Goal: Information Seeking & Learning: Learn about a topic

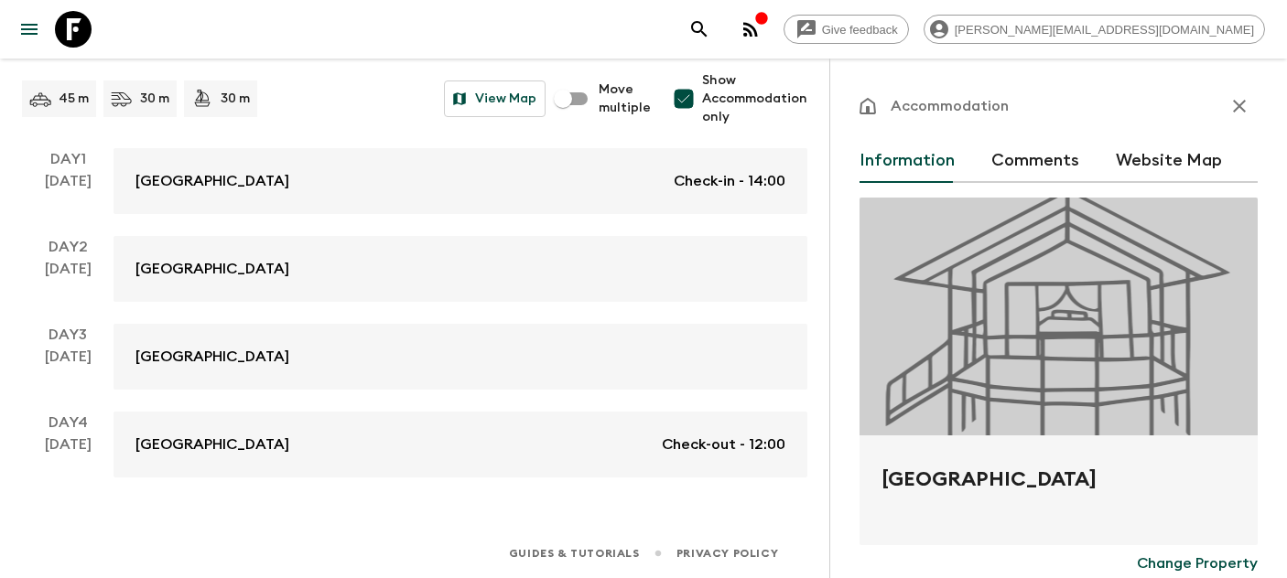
scroll to position [345, 0]
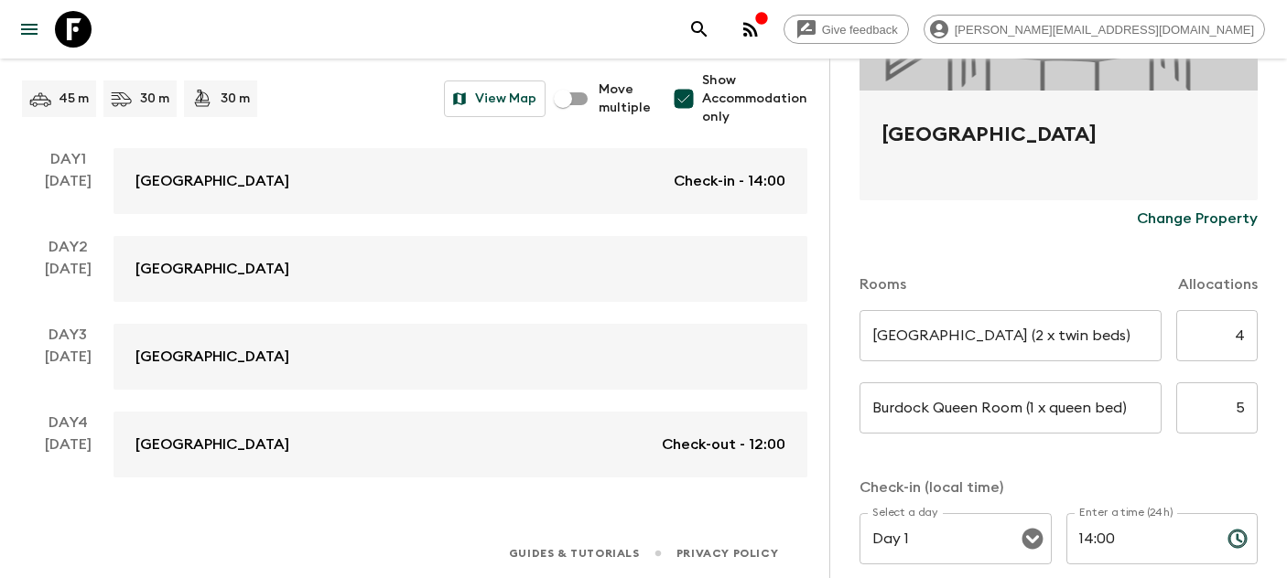
click at [66, 35] on icon at bounding box center [73, 29] width 37 height 37
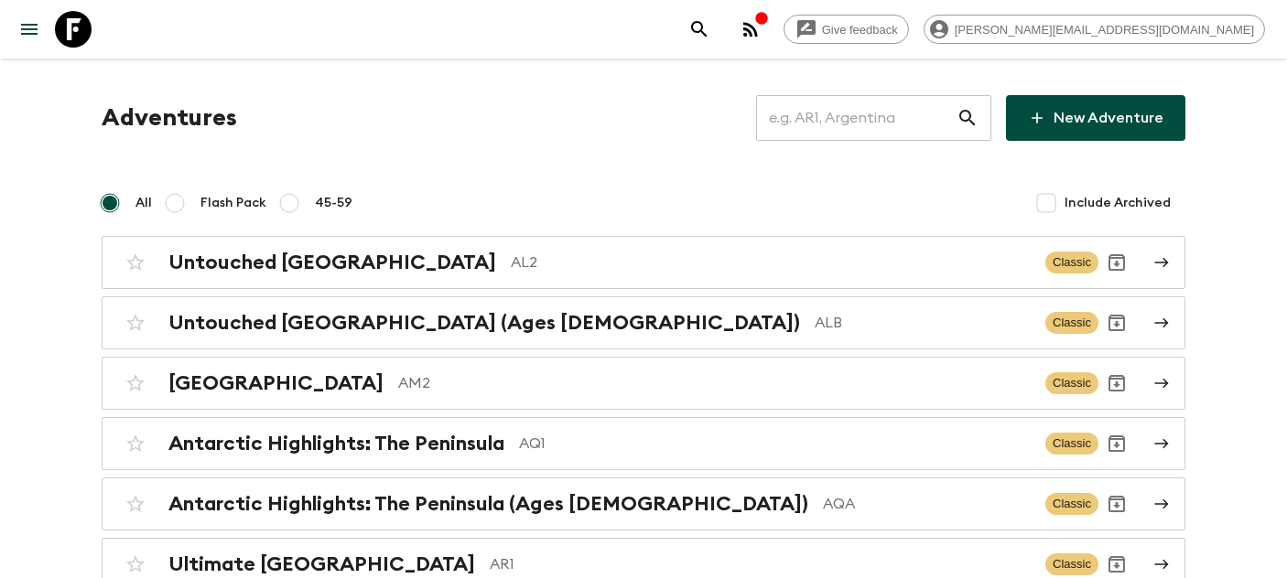
click at [857, 127] on input "text" at bounding box center [856, 117] width 200 height 51
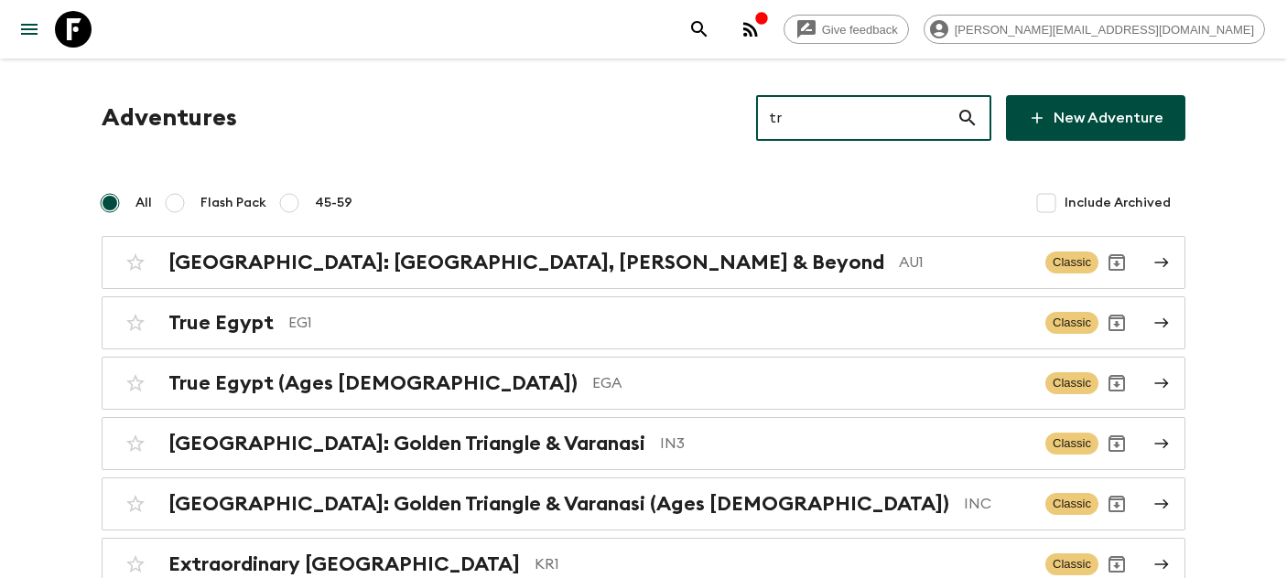
type input "tr2"
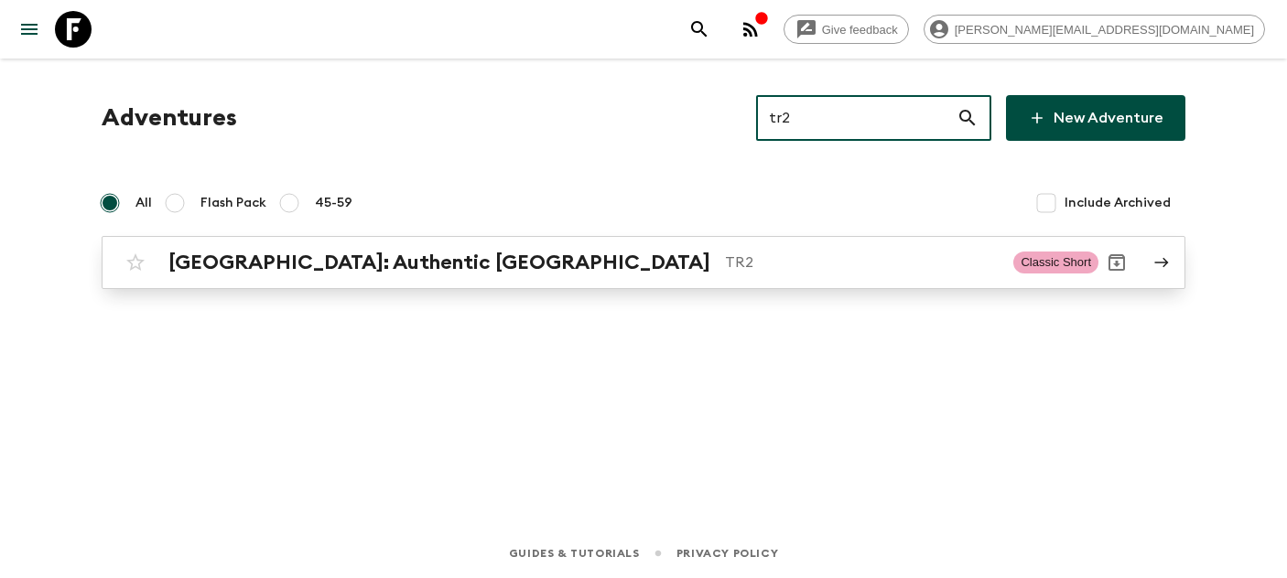
click at [235, 271] on h2 "[GEOGRAPHIC_DATA]: Authentic [GEOGRAPHIC_DATA]" at bounding box center [439, 263] width 542 height 24
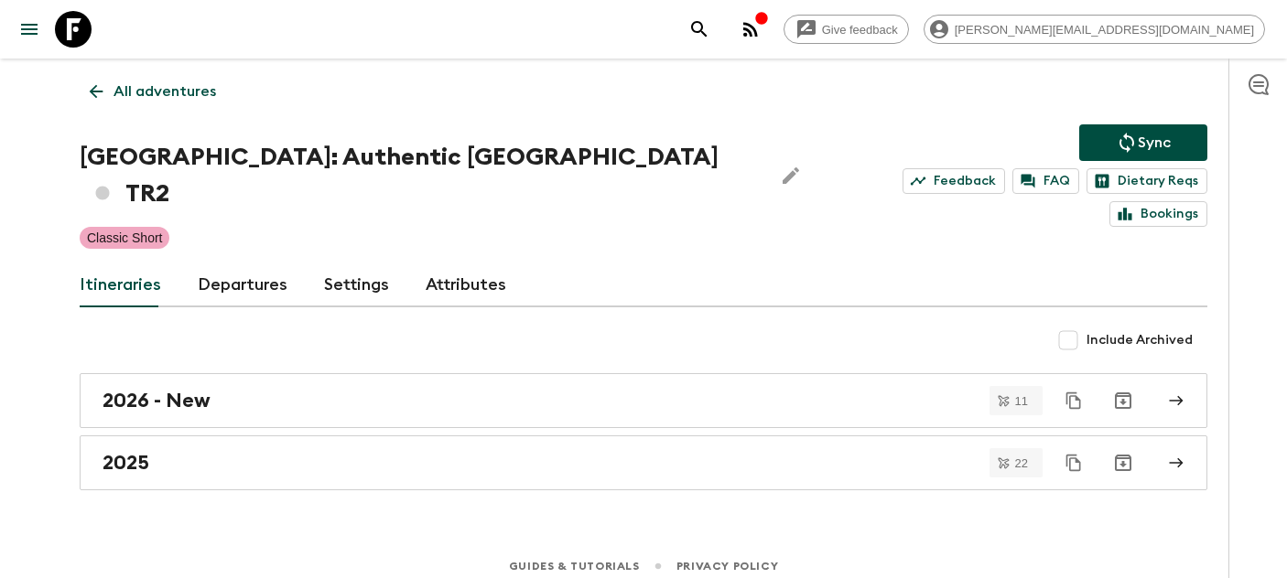
click at [228, 264] on link "Departures" at bounding box center [243, 286] width 90 height 44
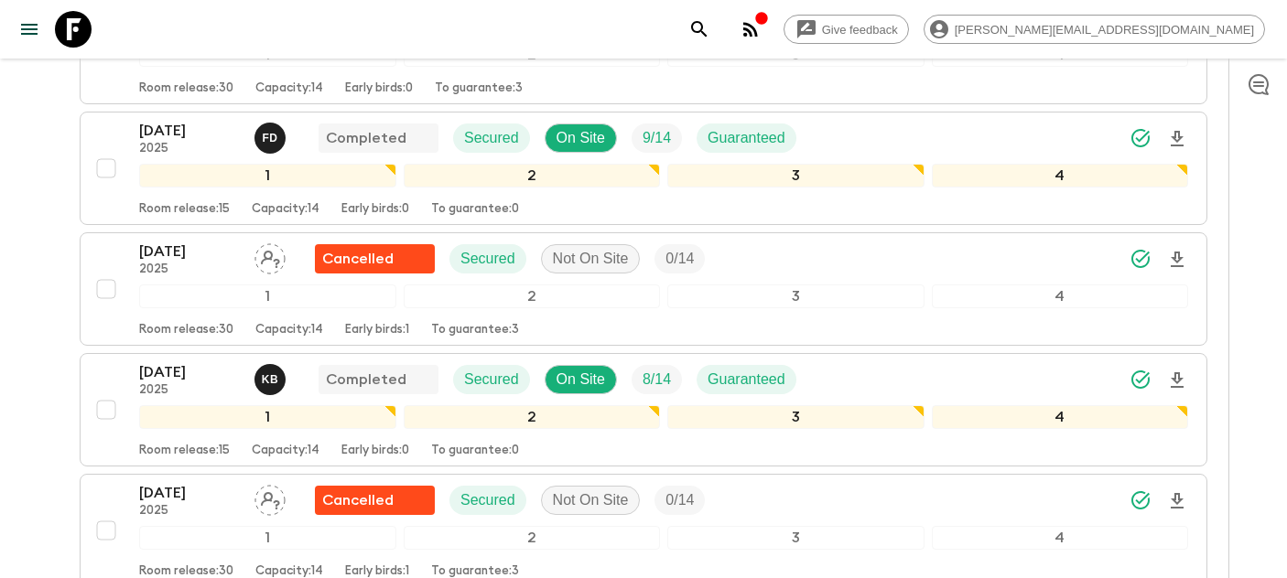
scroll to position [2549, 0]
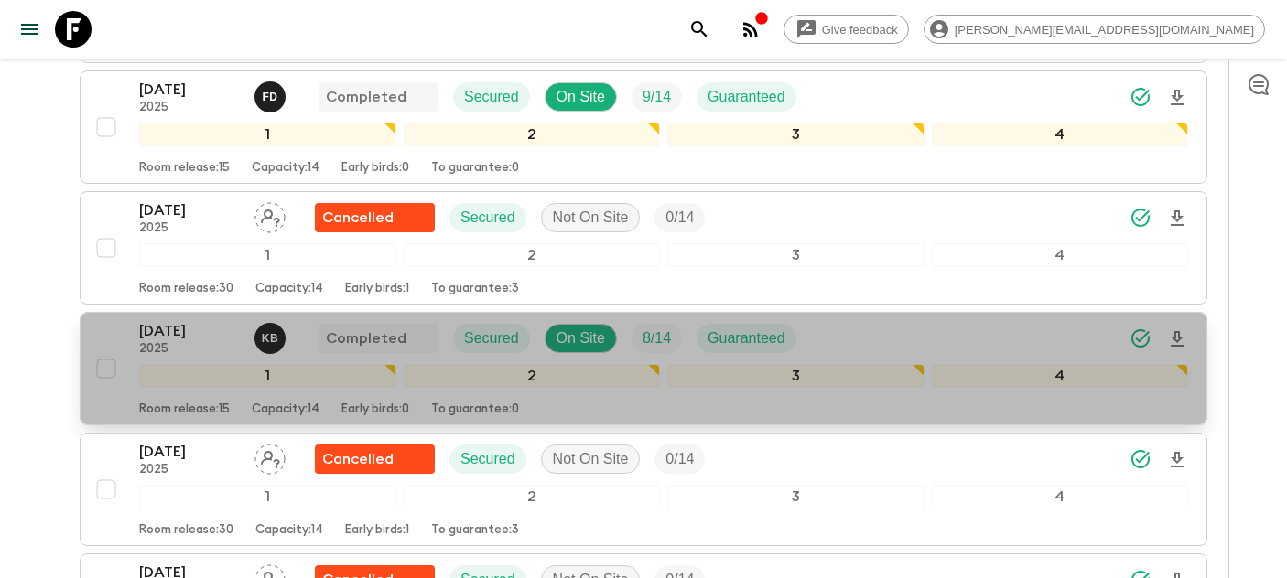
click at [168, 320] on p "[DATE]" at bounding box center [189, 331] width 101 height 22
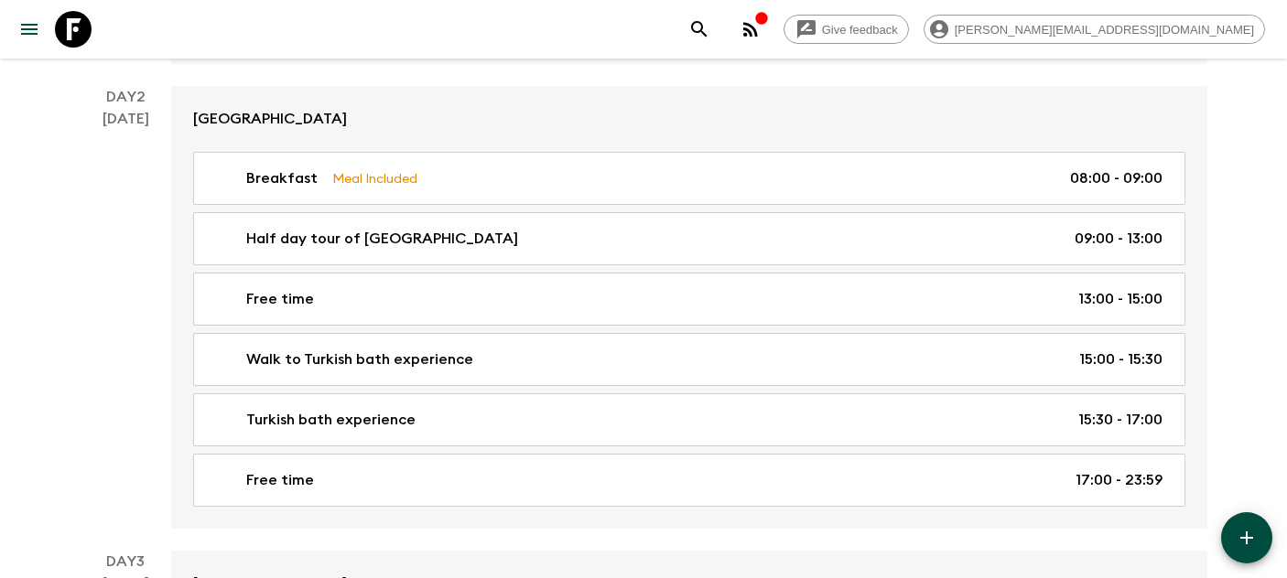
scroll to position [706, 0]
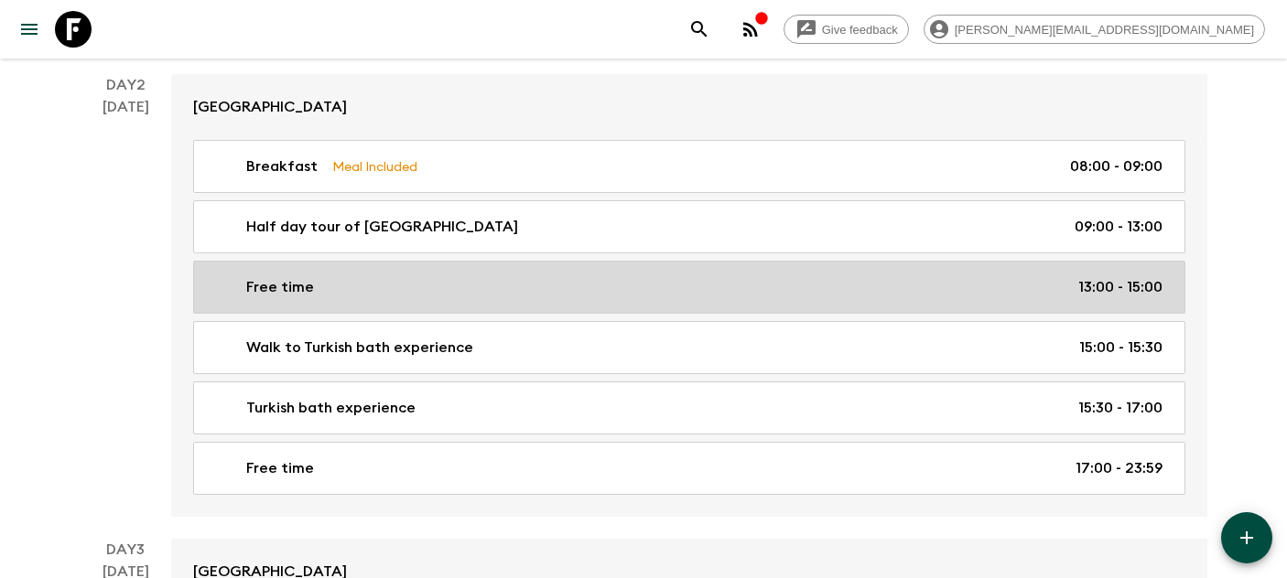
click at [555, 279] on div "Free time 13:00 - 15:00" at bounding box center [686, 287] width 954 height 22
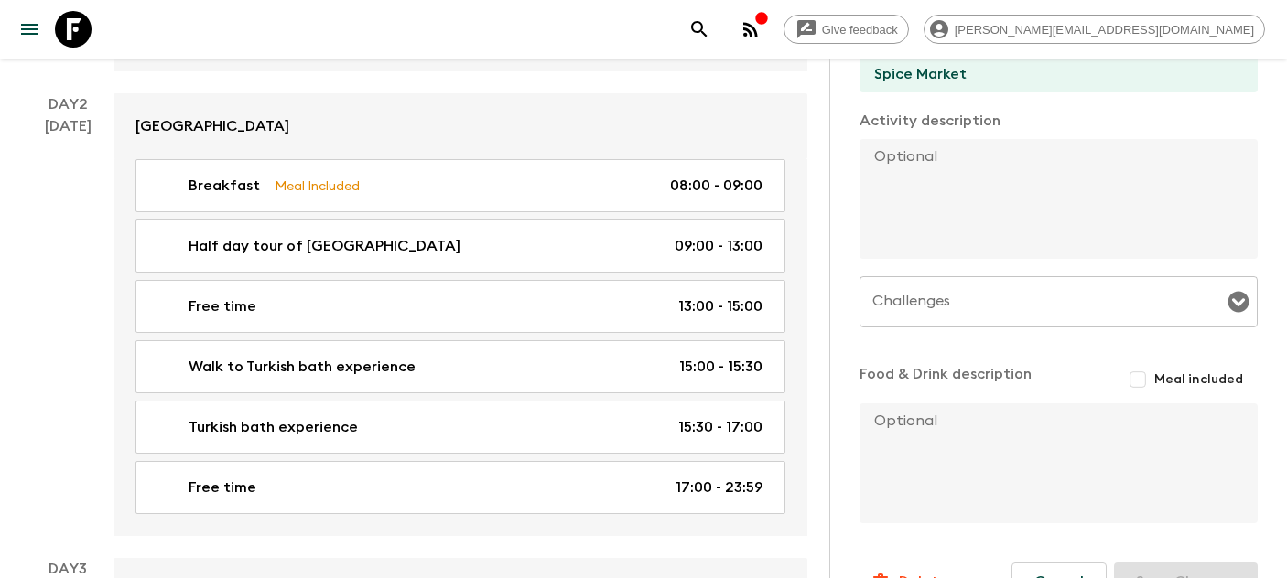
scroll to position [599, 0]
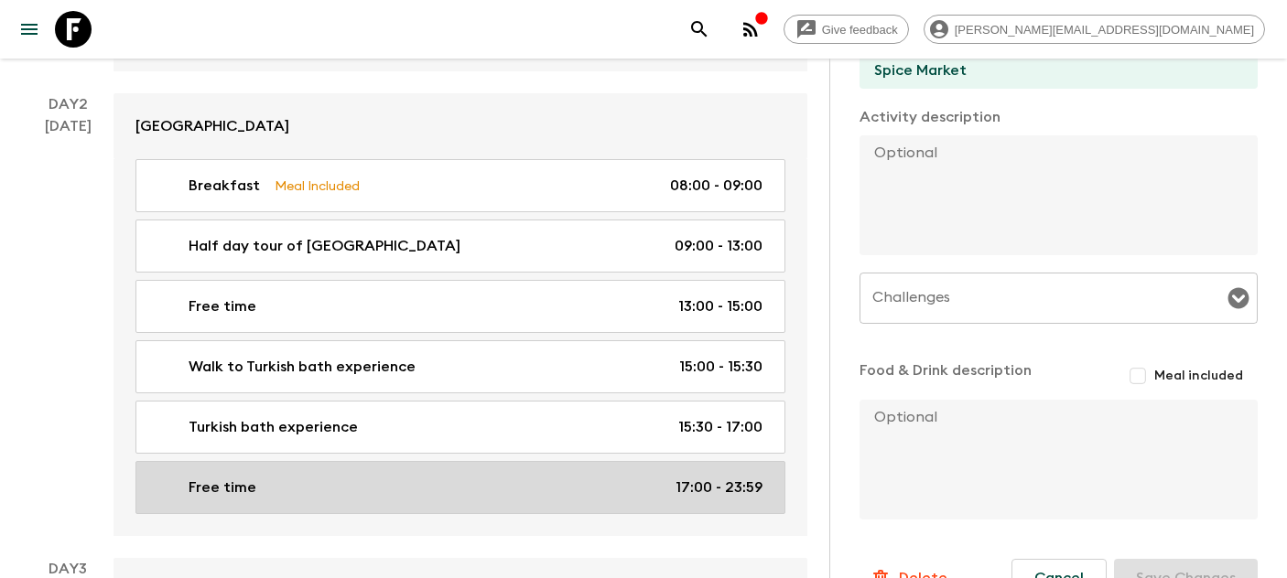
click at [444, 484] on div "Free time 17:00 - 23:59" at bounding box center [456, 488] width 611 height 22
type input "[GEOGRAPHIC_DATA]"
type textarea "Great opportunity to explore the city at night and monuments all lit-up. The di…"
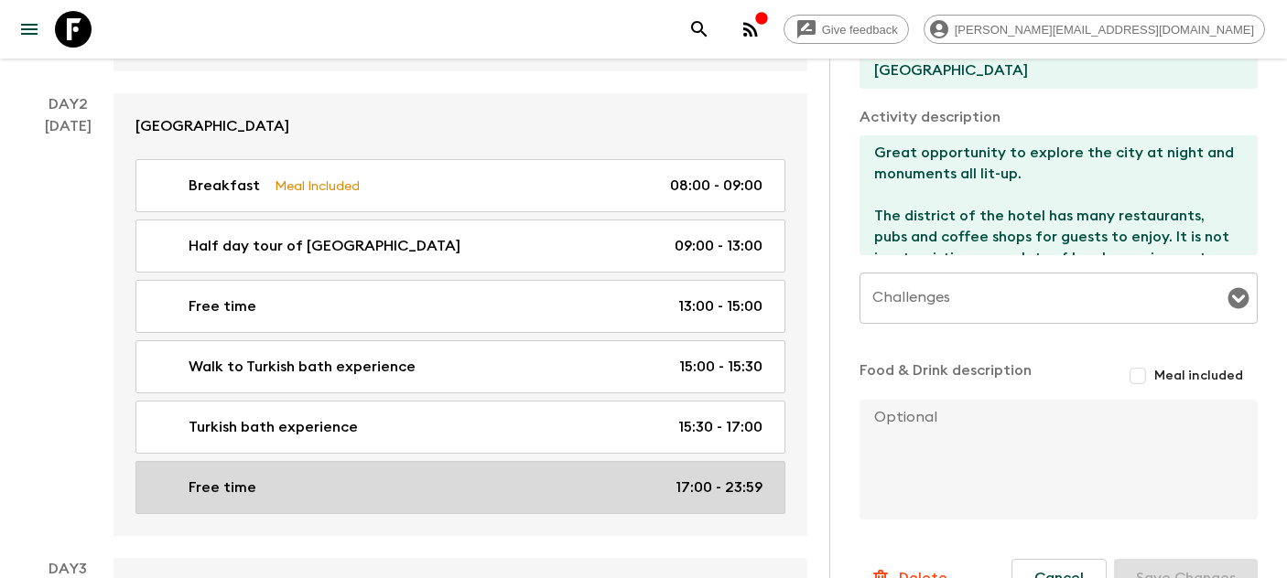
type input "17:00"
type input "23:59"
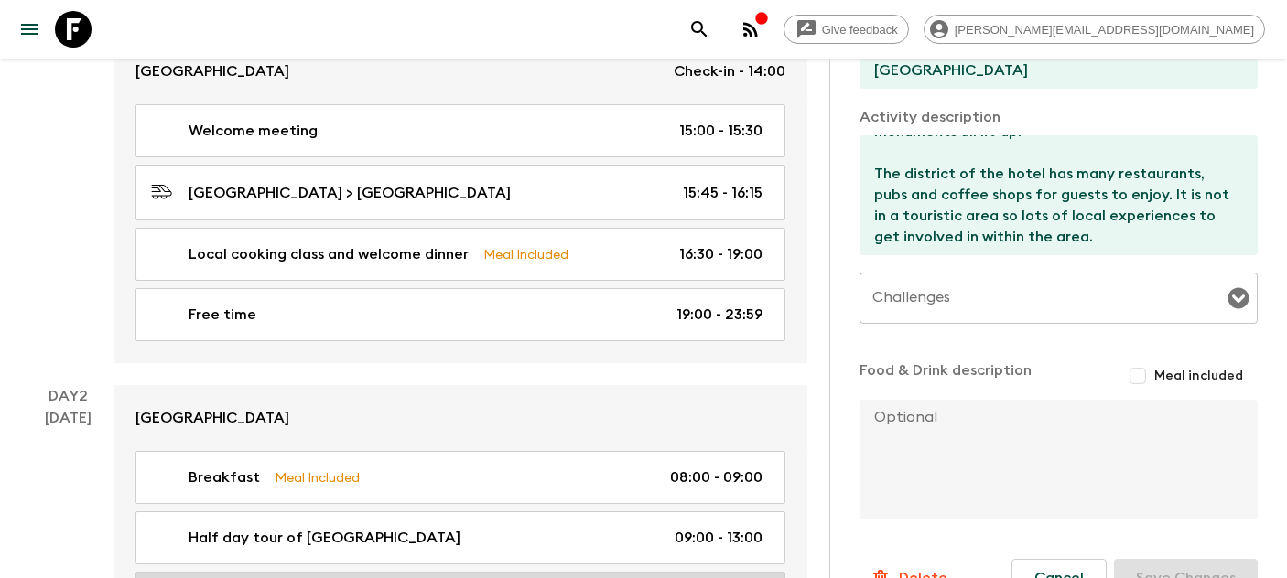
scroll to position [507, 0]
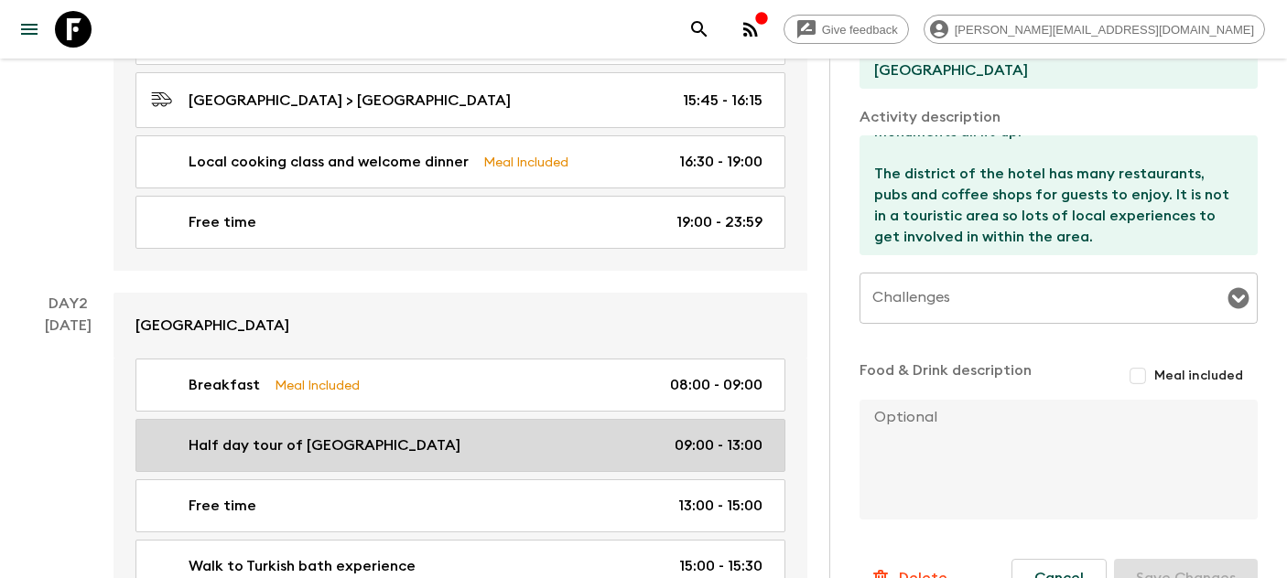
click at [407, 435] on div "Half day tour of [GEOGRAPHIC_DATA] 09:00 - 13:00" at bounding box center [456, 446] width 611 height 22
type input "Half day tour of [GEOGRAPHIC_DATA]"
checkbox input "true"
type input "[GEOGRAPHIC_DATA]"
type input "Spice Market"
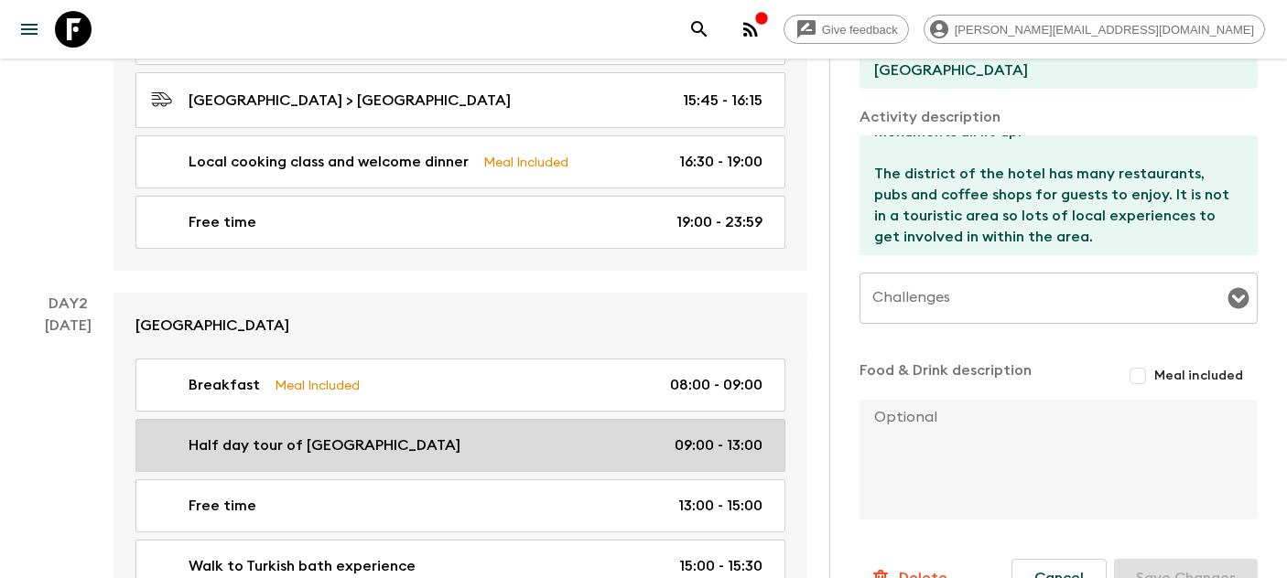
type textarea "Visits of Hippodrome, [DEMOGRAPHIC_DATA], [GEOGRAPHIC_DATA], [GEOGRAPHIC_DATA],…"
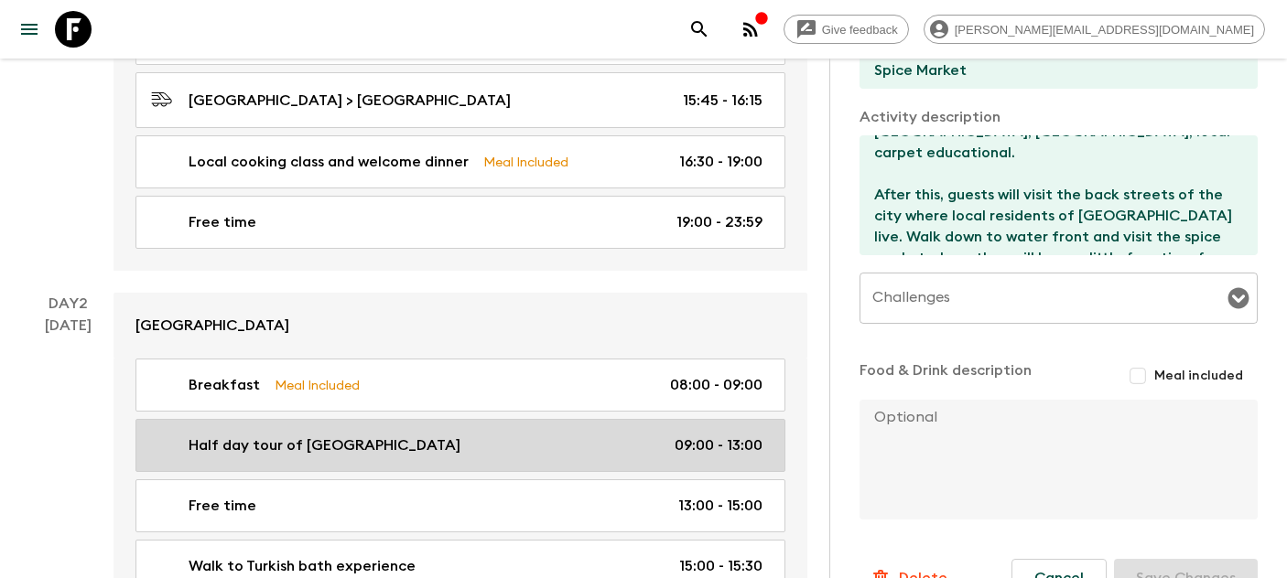
type input "09:00"
type input "13:00"
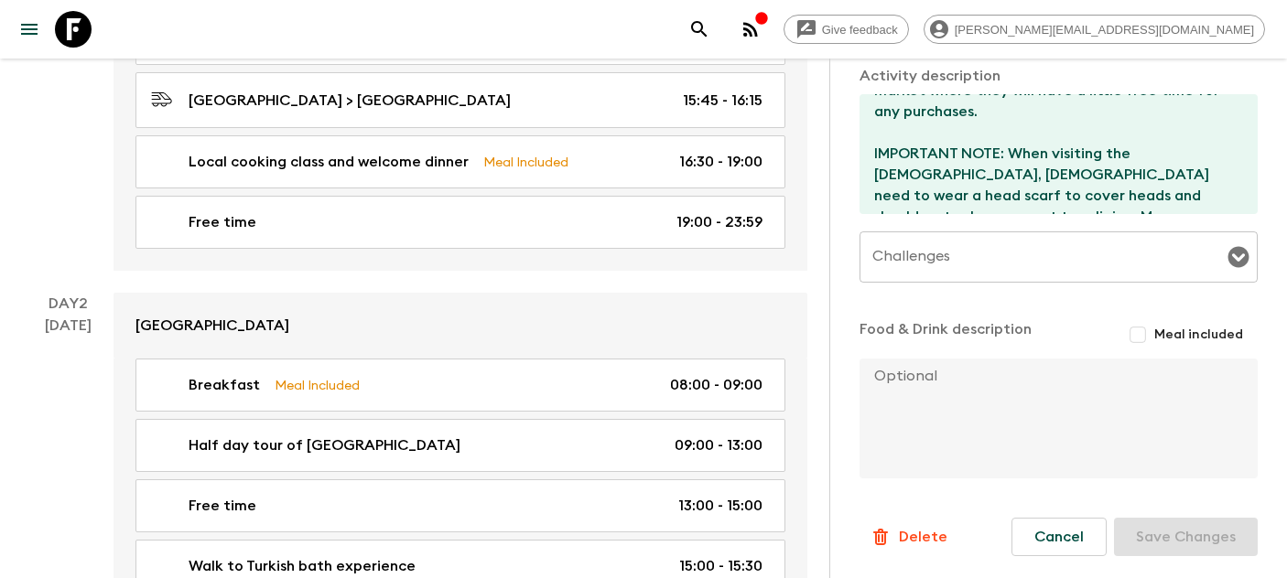
scroll to position [736, 0]
click at [88, 25] on icon at bounding box center [73, 29] width 37 height 37
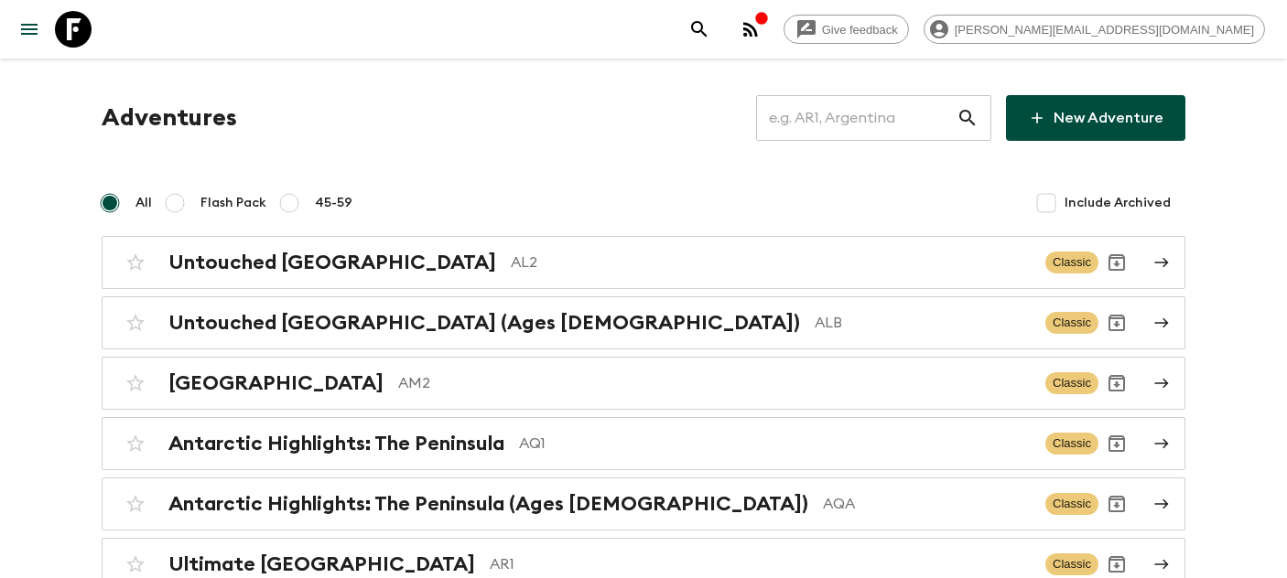
click at [864, 113] on input "text" at bounding box center [856, 117] width 200 height 51
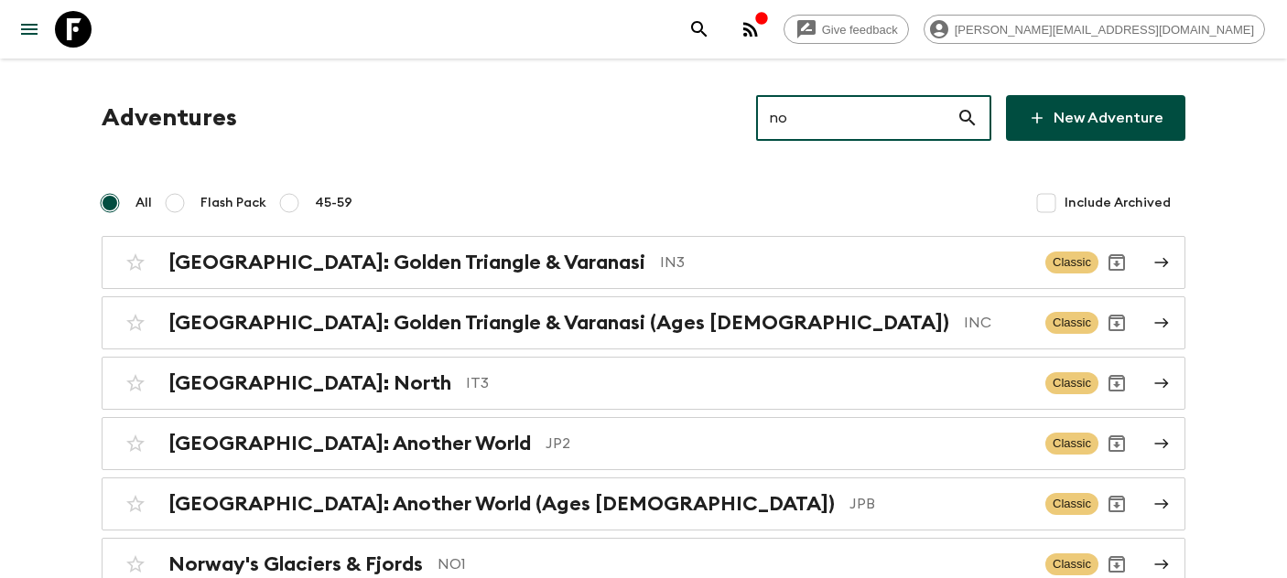
type input "no1"
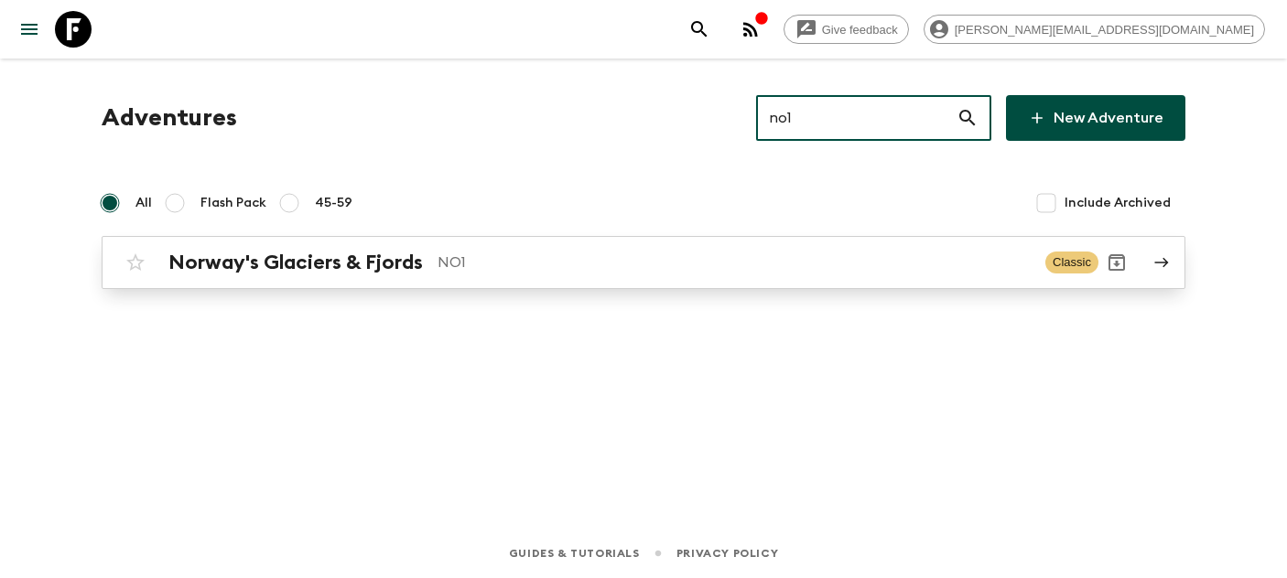
click at [306, 275] on div "Norway's Glaciers & Fjords NO1 Classic" at bounding box center [607, 262] width 981 height 37
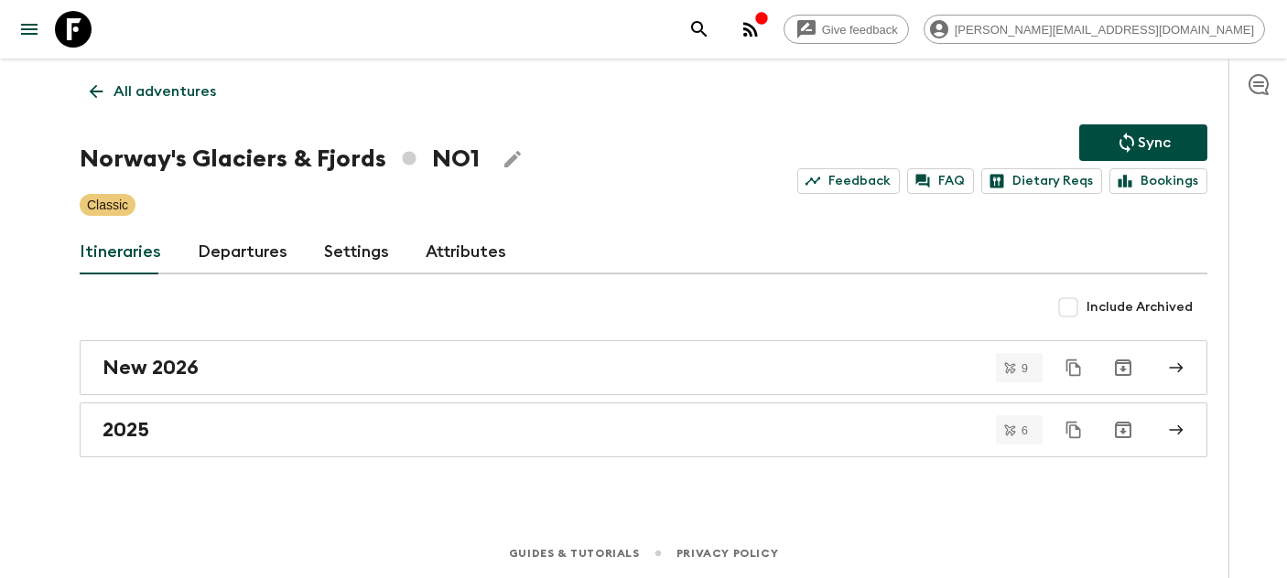
click at [258, 236] on link "Departures" at bounding box center [243, 253] width 90 height 44
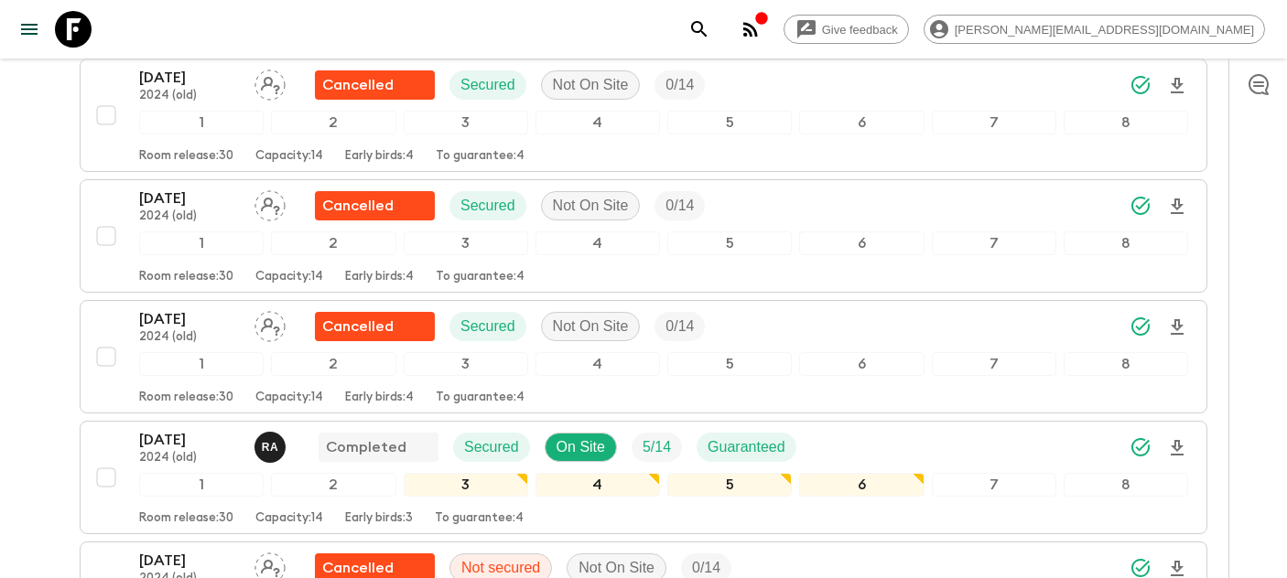
scroll to position [588, 0]
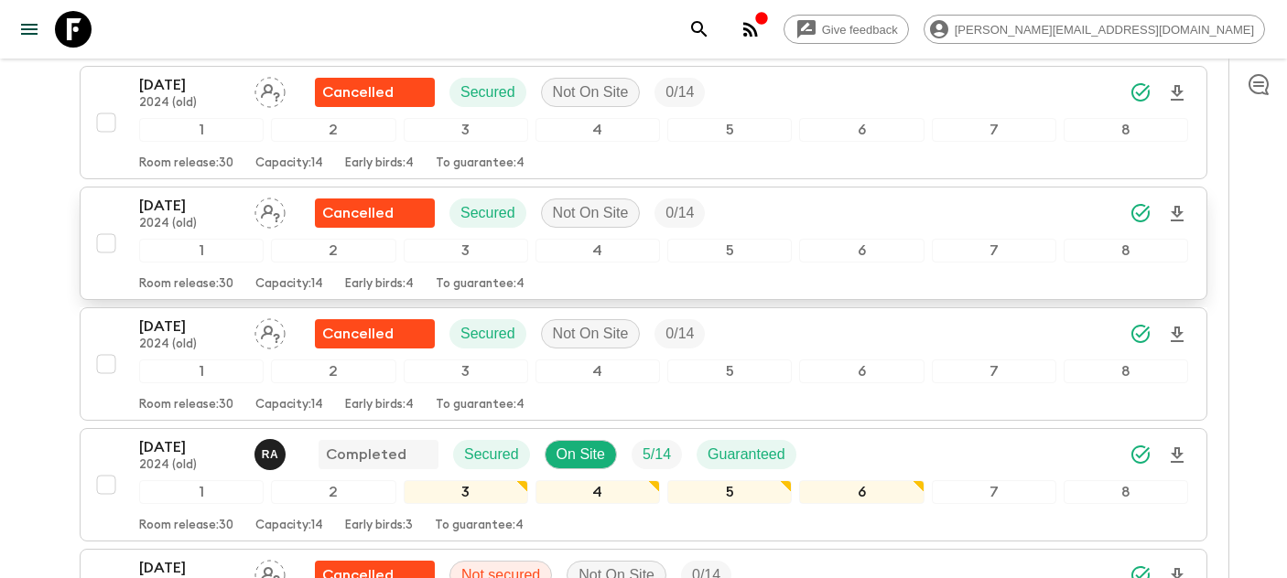
click at [165, 221] on p "2024 (old)" at bounding box center [189, 224] width 101 height 15
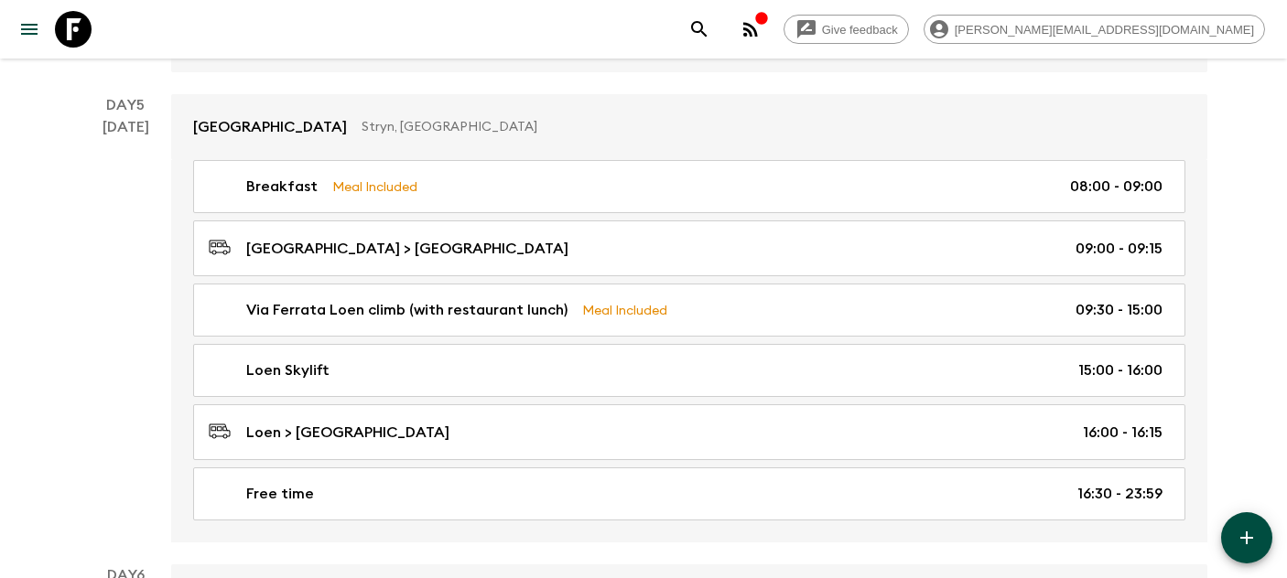
scroll to position [2183, 0]
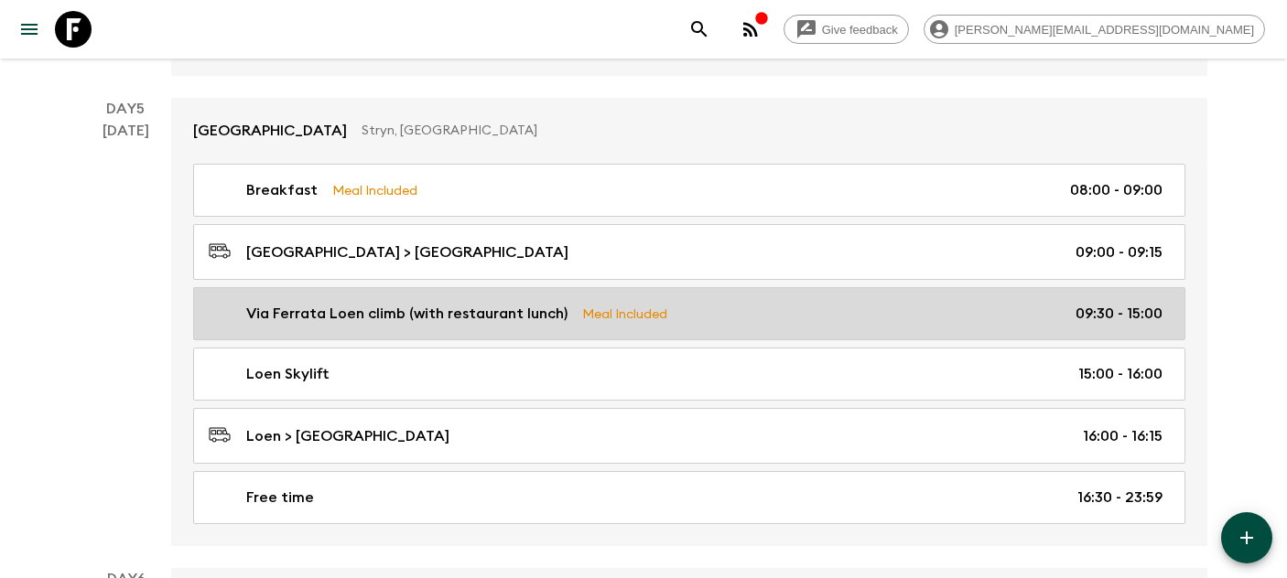
click at [362, 306] on p "Via Ferrata Loen climb (with restaurant lunch)" at bounding box center [406, 314] width 321 height 22
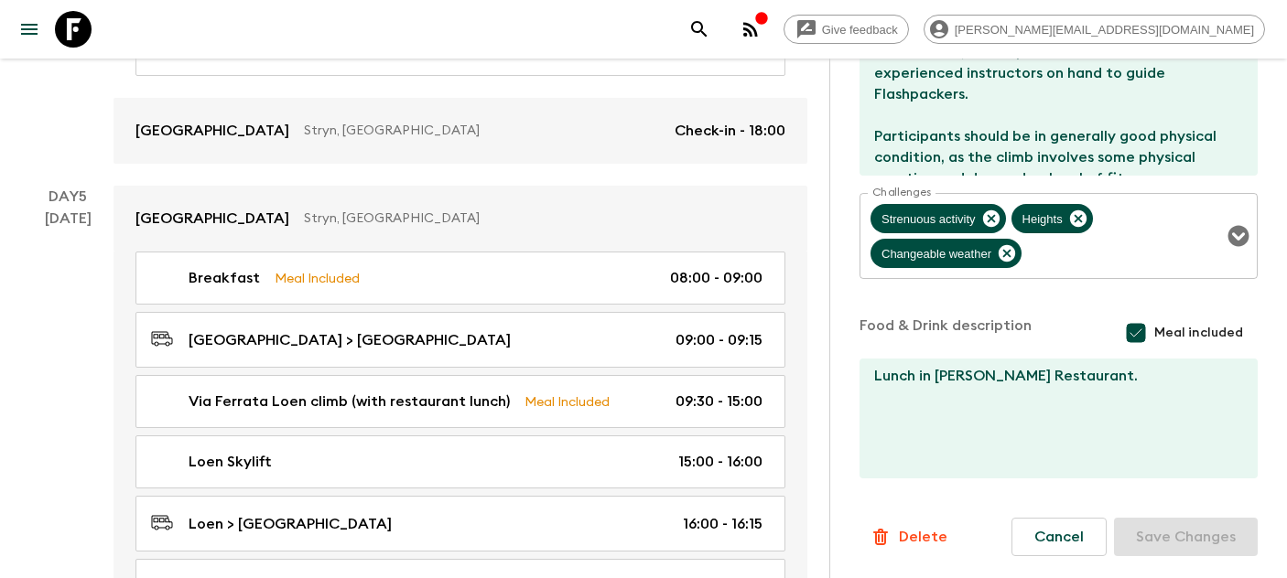
scroll to position [680, 0]
